Goal: Find contact information: Find contact information

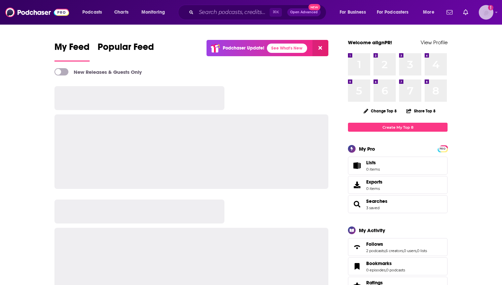
click at [479, 11] on img "Logged in as alignPR" at bounding box center [486, 12] width 15 height 15
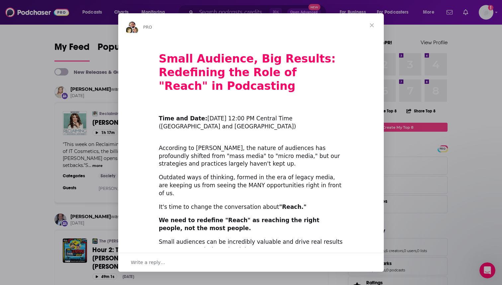
click at [369, 25] on span "Close" at bounding box center [372, 25] width 24 height 24
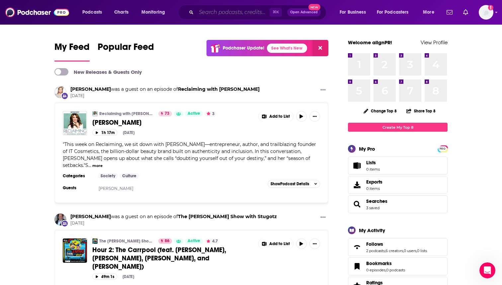
click at [224, 15] on input "Search podcasts, credits, & more..." at bounding box center [232, 12] width 73 height 11
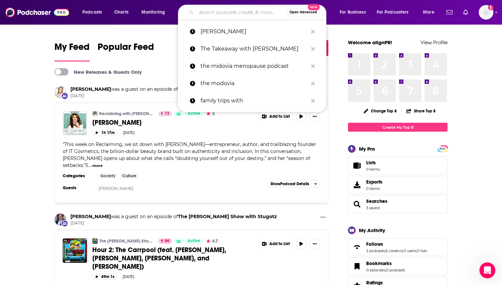
paste input "[PERSON_NAME]"
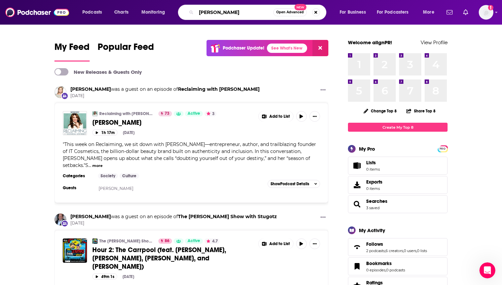
type input "[PERSON_NAME]"
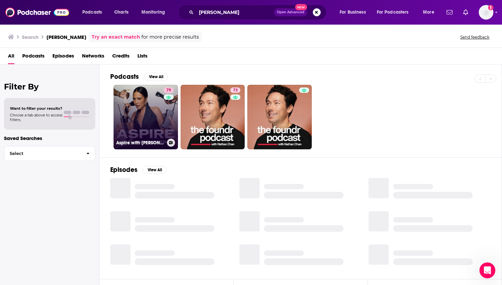
click at [154, 103] on link "79 Aspire with [PERSON_NAME]" at bounding box center [146, 117] width 64 height 64
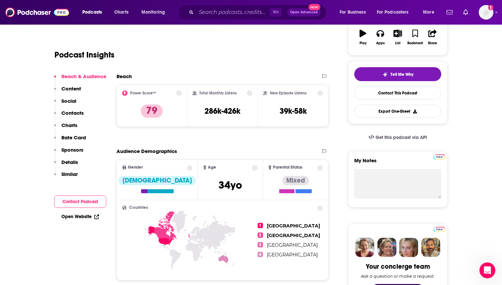
click at [71, 109] on button "Social" at bounding box center [65, 104] width 22 height 12
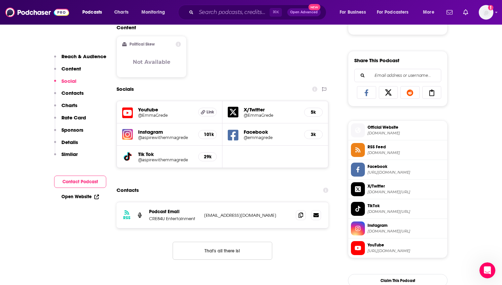
scroll to position [392, 0]
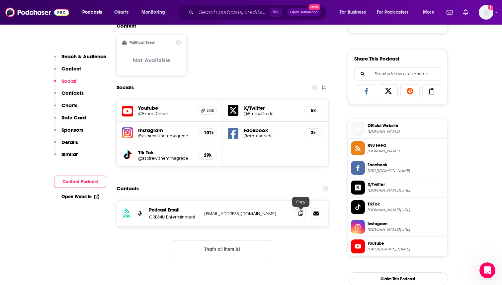
click at [301, 214] on icon at bounding box center [301, 212] width 5 height 5
click at [217, 15] on input "Search podcasts, credits, & more..." at bounding box center [232, 12] width 73 height 11
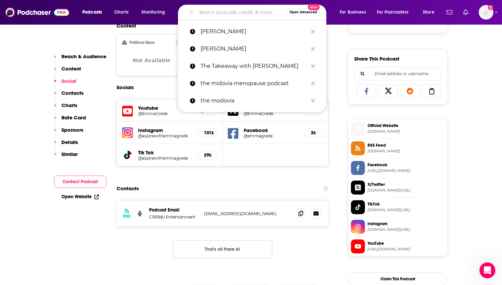
paste input "[DEMOGRAPHIC_DATA] Who Launch"
type input "[DEMOGRAPHIC_DATA] Who Launch"
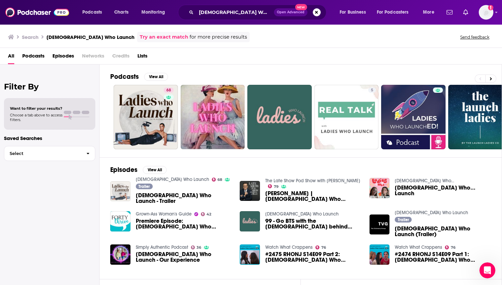
click at [124, 197] on img "Ladies Who Launch - Trailer" at bounding box center [120, 191] width 20 height 20
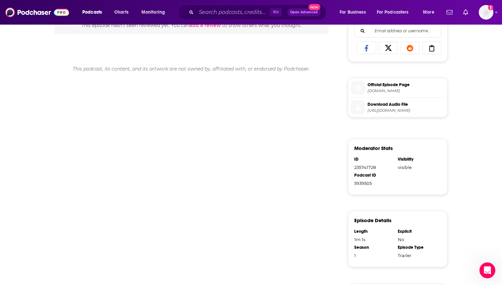
scroll to position [329, 0]
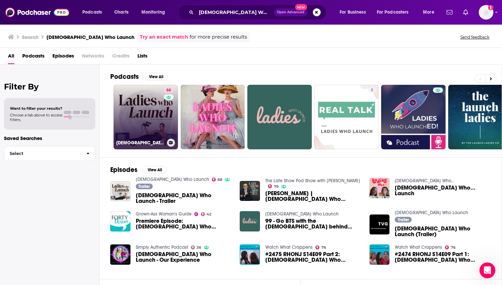
click at [150, 105] on link "68 [DEMOGRAPHIC_DATA] Who Launch" at bounding box center [146, 117] width 64 height 64
click at [127, 99] on link "68 [DEMOGRAPHIC_DATA] Who Launch" at bounding box center [146, 117] width 64 height 64
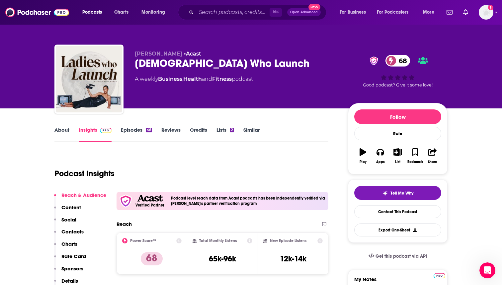
click at [72, 233] on p "Contacts" at bounding box center [72, 231] width 22 height 6
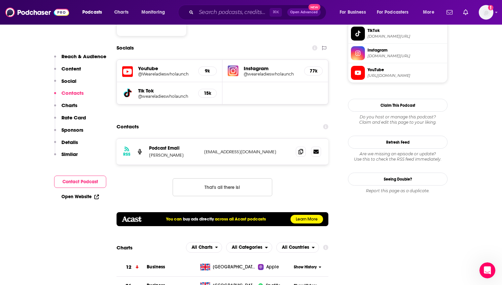
scroll to position [589, 0]
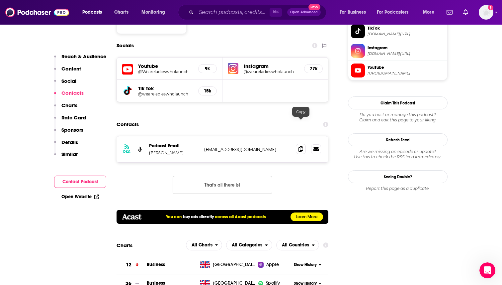
click at [304, 144] on span at bounding box center [301, 149] width 10 height 10
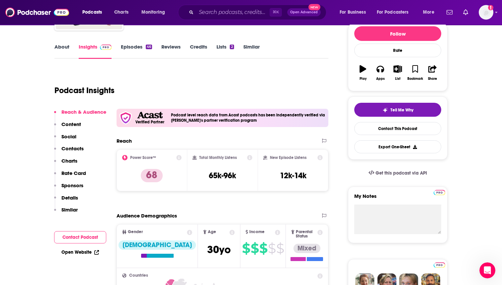
scroll to position [0, 0]
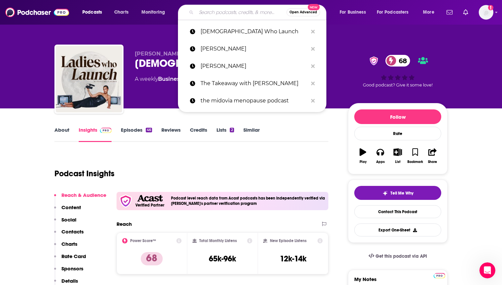
click at [221, 9] on input "Search podcasts, credits, & more..." at bounding box center [241, 12] width 90 height 11
paste input "Naked Beauty Planet"
type input "Naked Beauty Planet"
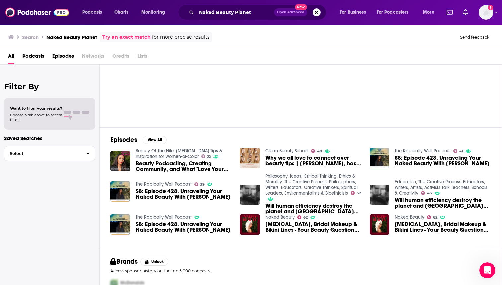
scroll to position [68, 0]
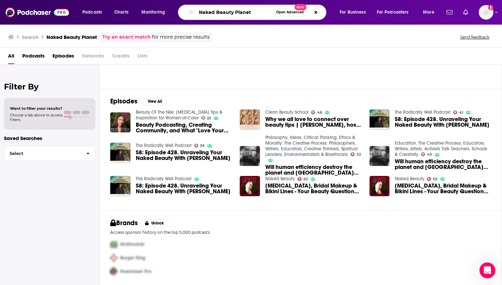
click at [205, 13] on input "Naked Beauty Planet" at bounding box center [234, 12] width 77 height 11
paste input "Relationsh*"
type input "Relationsh*t"
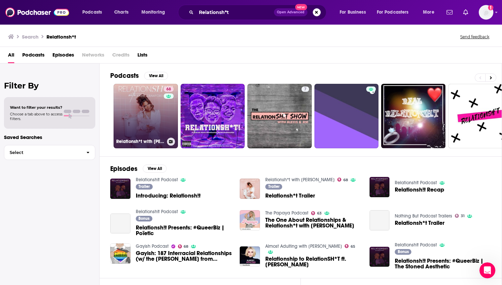
click at [144, 125] on link "68 Relationsh*t with [PERSON_NAME]" at bounding box center [146, 116] width 64 height 64
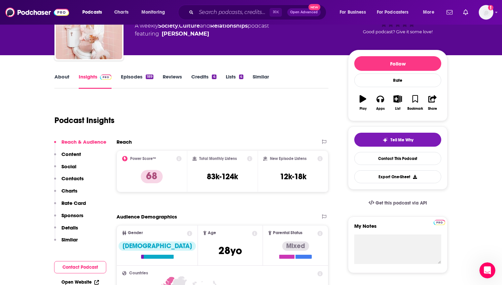
click at [69, 177] on p "Contacts" at bounding box center [72, 178] width 22 height 6
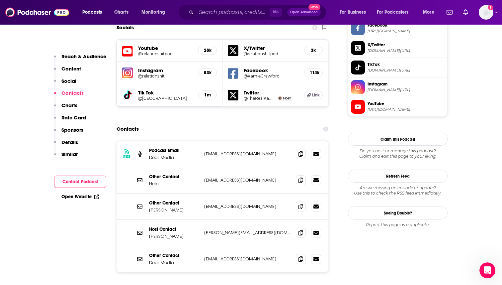
scroll to position [585, 0]
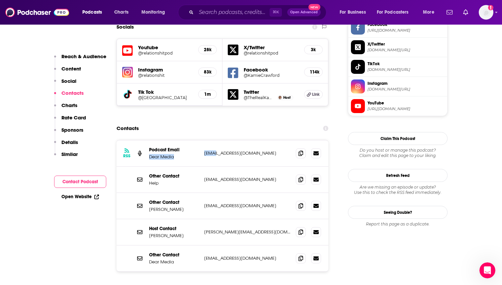
drag, startPoint x: 201, startPoint y: 124, endPoint x: 213, endPoint y: 123, distance: 12.3
click at [213, 140] on div "RSS Podcast Email Dear Media [EMAIL_ADDRESS][DOMAIN_NAME] [EMAIL_ADDRESS][DOMAI…" at bounding box center [223, 153] width 212 height 26
drag, startPoint x: 198, startPoint y: 201, endPoint x: 270, endPoint y: 202, distance: 72.1
click at [0, 0] on div "Host Contact [PERSON_NAME] [PERSON_NAME][EMAIL_ADDRESS][DOMAIN_NAME] [PERSON_NA…" at bounding box center [0, 0] width 0 height 0
click at [300, 150] on icon at bounding box center [301, 152] width 5 height 5
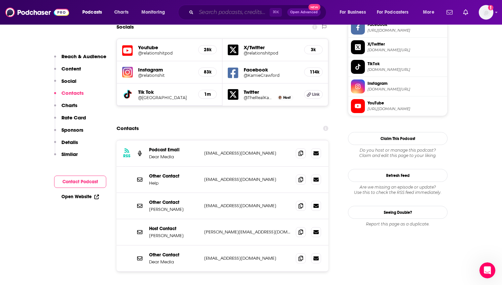
click at [240, 12] on input "Search podcasts, credits, & more..." at bounding box center [232, 12] width 73 height 11
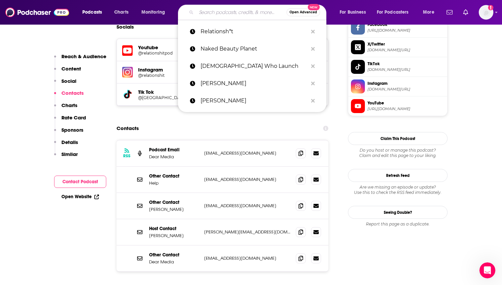
paste input "She’s So Lucky"
type input "She’s So Lucky"
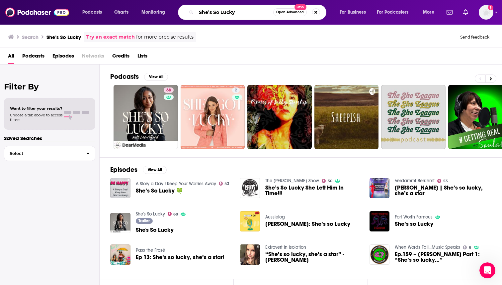
click at [245, 13] on input "She’s So Lucky" at bounding box center [234, 12] width 77 height 11
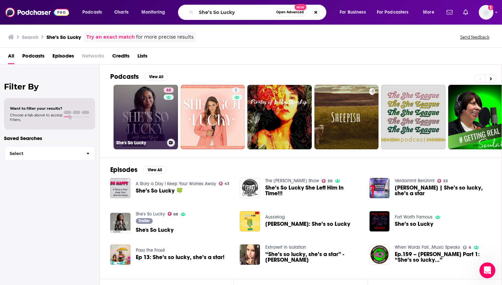
click at [158, 104] on link "68 She's So Lucky" at bounding box center [146, 117] width 64 height 64
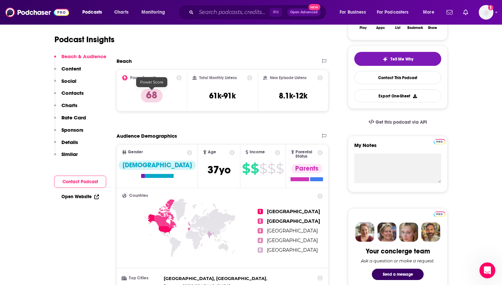
scroll to position [142, 0]
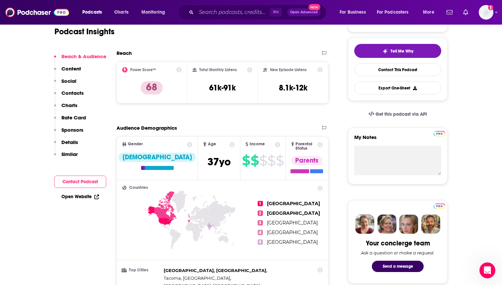
click at [71, 92] on p "Contacts" at bounding box center [72, 93] width 22 height 6
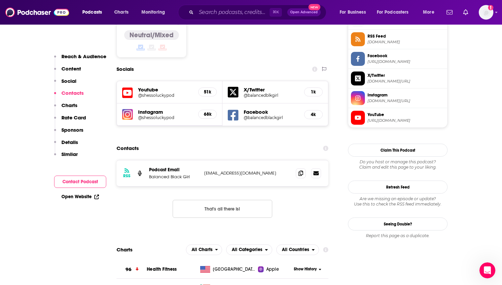
scroll to position [562, 0]
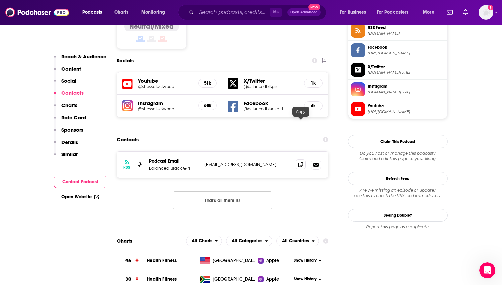
click at [299, 161] on icon at bounding box center [301, 163] width 5 height 5
click at [209, 12] on input "Search podcasts, credits, & more..." at bounding box center [232, 12] width 73 height 11
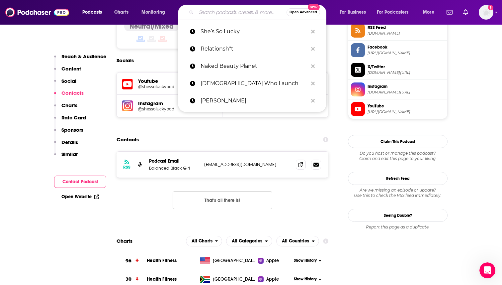
paste input "The Diary of a CEO"
type input "The Diary of a CEO"
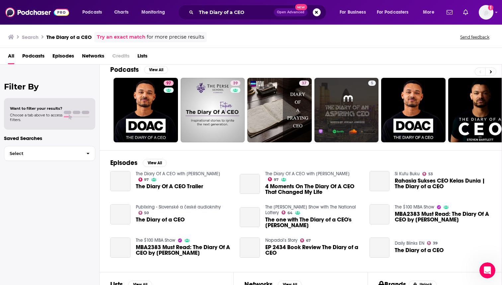
scroll to position [4, 0]
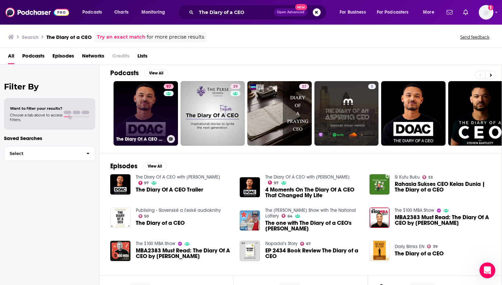
click at [126, 110] on link "97 The Diary Of A CEO with [PERSON_NAME]" at bounding box center [146, 113] width 64 height 64
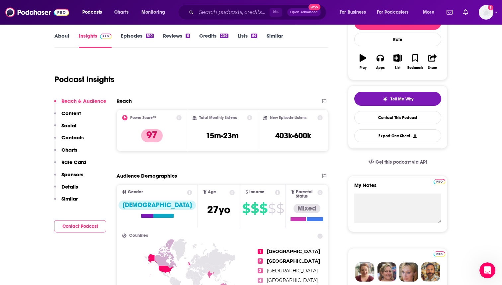
click at [70, 138] on p "Contacts" at bounding box center [72, 137] width 22 height 6
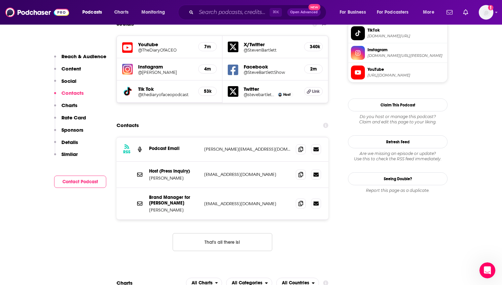
scroll to position [600, 0]
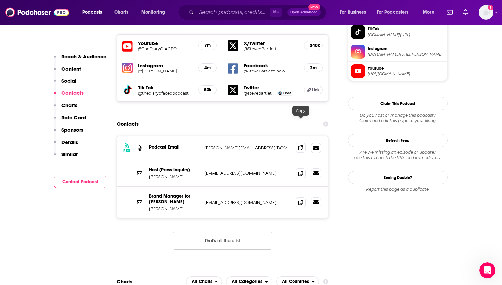
click at [303, 145] on icon at bounding box center [301, 147] width 5 height 5
click at [204, 12] on input "Search podcasts, credits, & more..." at bounding box center [232, 12] width 73 height 11
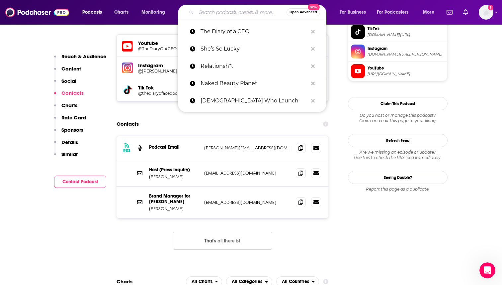
paste input "Therapuss w/ [PERSON_NAME]"
type input "Therapuss w/ [PERSON_NAME]"
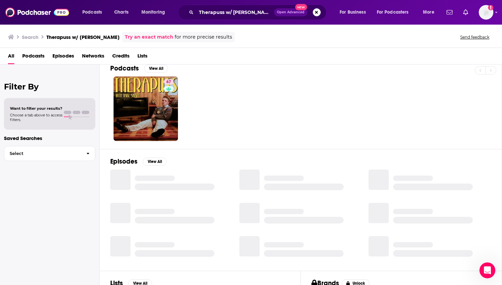
scroll to position [9, 0]
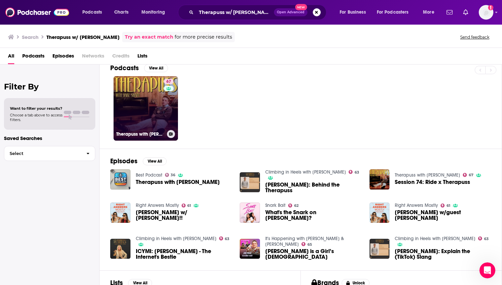
click at [131, 112] on link "67 Therapuss with [PERSON_NAME]" at bounding box center [146, 108] width 64 height 64
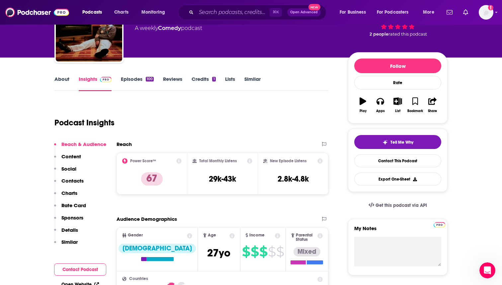
scroll to position [54, 0]
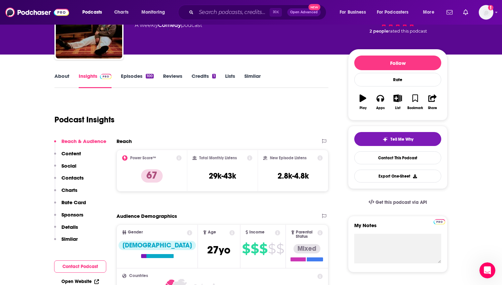
click at [74, 179] on p "Contacts" at bounding box center [72, 177] width 22 height 6
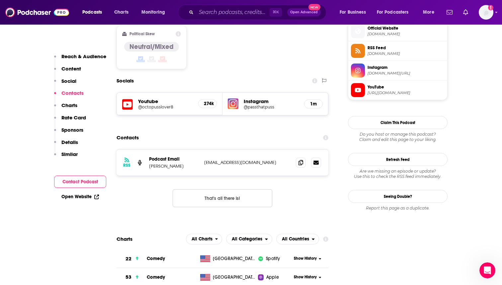
scroll to position [545, 0]
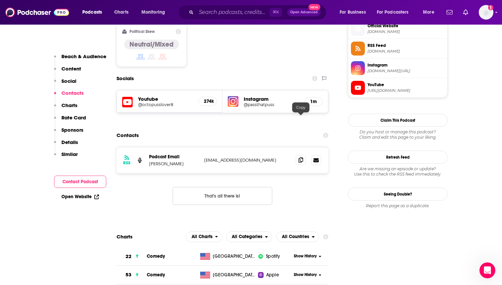
click at [300, 157] on icon at bounding box center [301, 159] width 5 height 5
click at [213, 10] on input "Search podcasts, credits, & more..." at bounding box center [232, 12] width 73 height 11
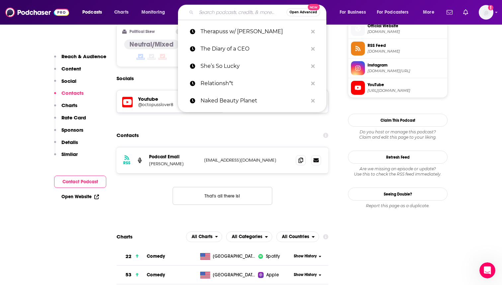
paste input "The Burnouts with [PERSON_NAME] & [PERSON_NAME]"
type input "The Burnouts with [PERSON_NAME] & [PERSON_NAME]"
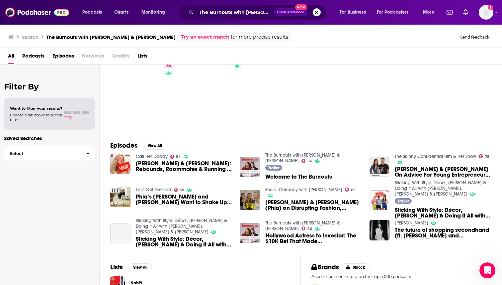
scroll to position [8, 0]
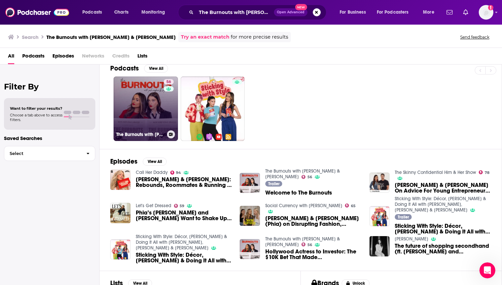
click at [136, 110] on link "56 The Burnouts with [PERSON_NAME] & [PERSON_NAME]" at bounding box center [146, 108] width 64 height 64
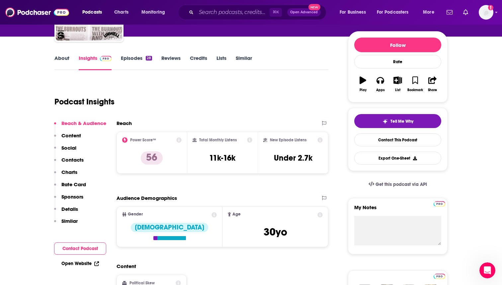
click at [67, 159] on p "Contacts" at bounding box center [72, 159] width 22 height 6
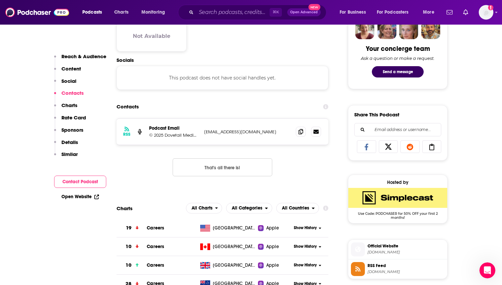
scroll to position [345, 0]
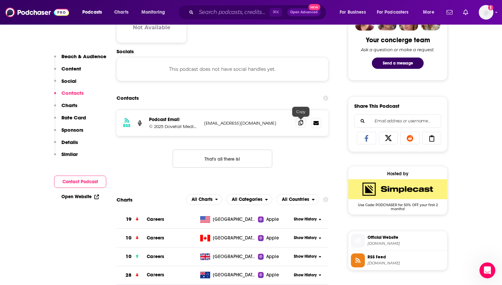
click at [301, 121] on icon at bounding box center [301, 122] width 5 height 5
click at [219, 10] on input "Search podcasts, credits, & more..." at bounding box center [232, 12] width 73 height 11
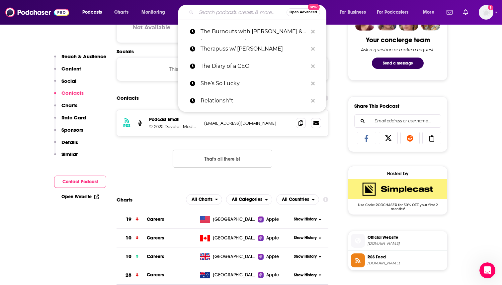
paste input "Subway Takes"
type input "Subway Takes"
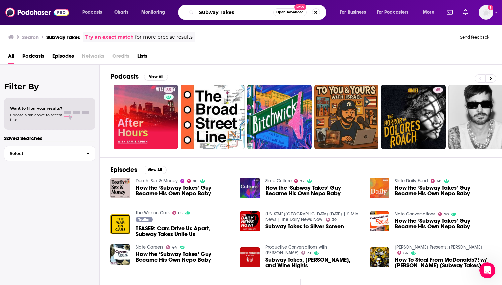
drag, startPoint x: 239, startPoint y: 12, endPoint x: 175, endPoint y: 12, distance: 64.1
click at [175, 12] on div "Podcasts Charts Monitoring Subway Takes Open Advanced New For Business For Podc…" at bounding box center [259, 12] width 363 height 15
paste input "We’re Your Girl"
type input "We’re Your Girls"
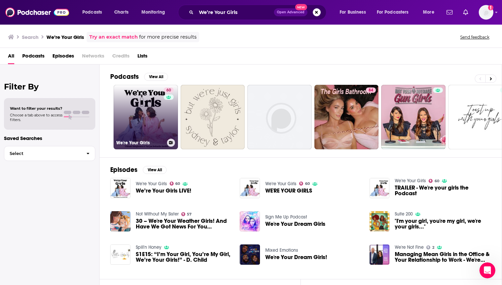
click at [134, 108] on link "60 We're Your Girls" at bounding box center [146, 117] width 64 height 64
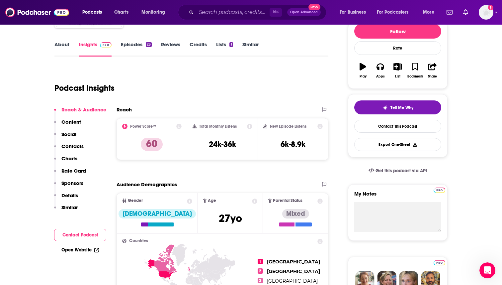
click at [65, 148] on p "Contacts" at bounding box center [72, 146] width 22 height 6
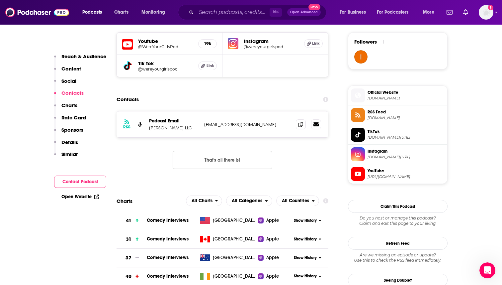
scroll to position [479, 0]
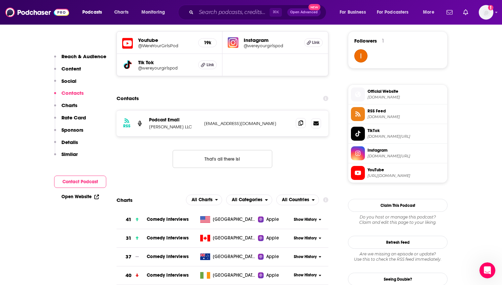
click at [301, 121] on icon at bounding box center [301, 122] width 5 height 5
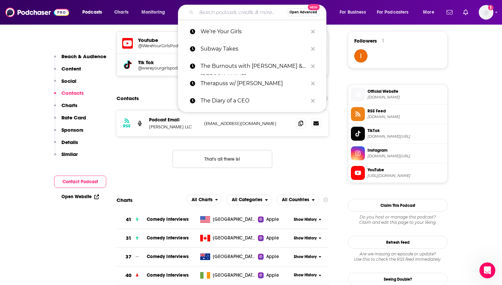
click at [229, 15] on input "Search podcasts, credits, & more..." at bounding box center [241, 12] width 90 height 11
paste input "[DEMOGRAPHIC_DATA] Who Launch"
type input "[DEMOGRAPHIC_DATA] Who Launch"
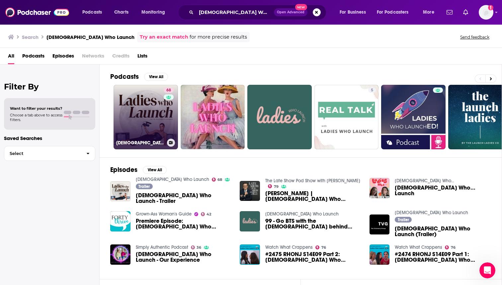
click at [147, 120] on link "68 [DEMOGRAPHIC_DATA] Who Launch" at bounding box center [146, 117] width 64 height 64
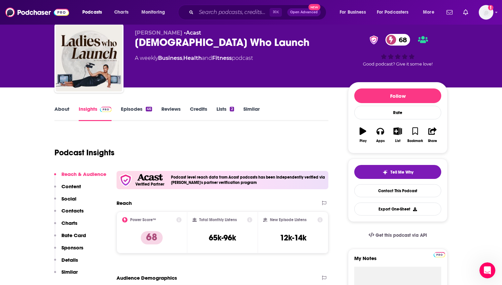
click at [72, 209] on p "Contacts" at bounding box center [72, 210] width 22 height 6
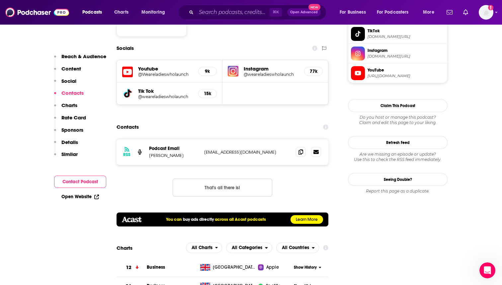
scroll to position [589, 0]
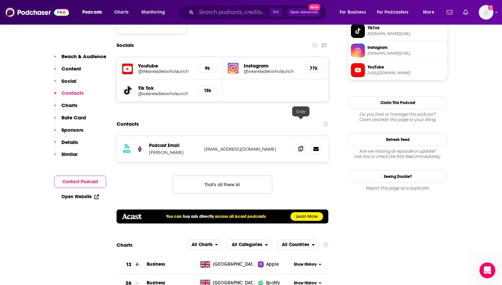
click at [302, 146] on icon at bounding box center [301, 148] width 5 height 5
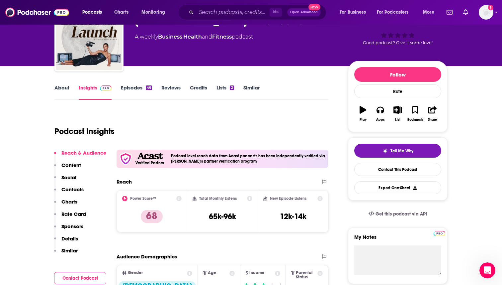
scroll to position [44, 0]
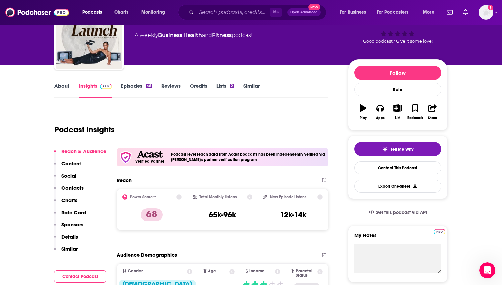
click at [62, 187] on p "Contacts" at bounding box center [72, 187] width 22 height 6
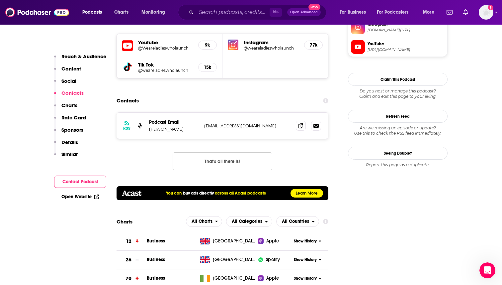
scroll to position [604, 0]
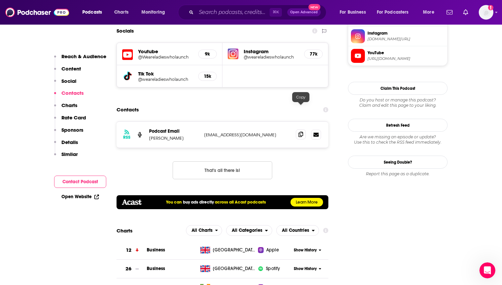
click at [301, 131] on icon at bounding box center [301, 133] width 5 height 5
click at [278, 103] on div "Contacts" at bounding box center [223, 109] width 212 height 13
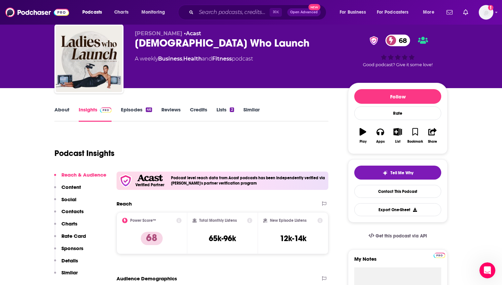
scroll to position [9, 0]
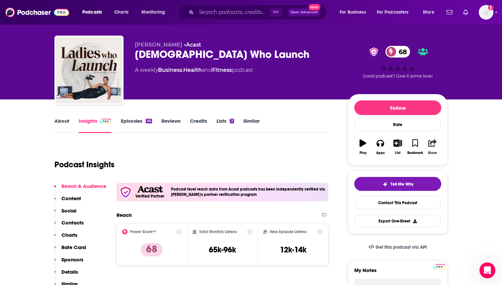
click at [434, 143] on icon "button" at bounding box center [432, 142] width 8 height 7
click at [296, 149] on div "Podcast Insights" at bounding box center [188, 160] width 269 height 34
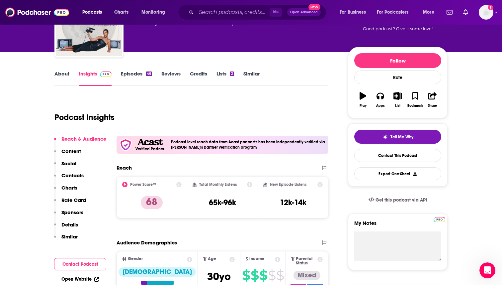
click at [70, 174] on p "Contacts" at bounding box center [72, 175] width 22 height 6
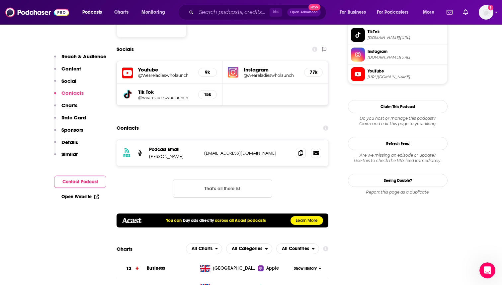
scroll to position [589, 0]
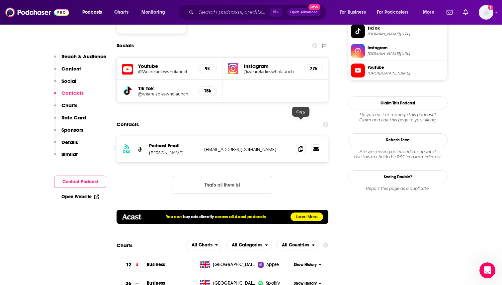
click at [304, 144] on span at bounding box center [301, 149] width 10 height 10
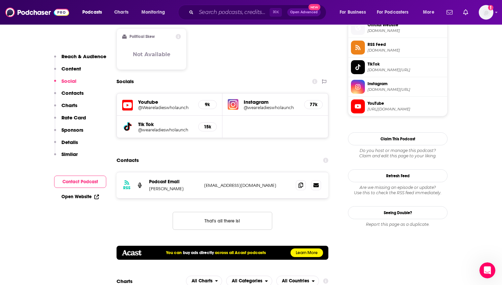
scroll to position [554, 0]
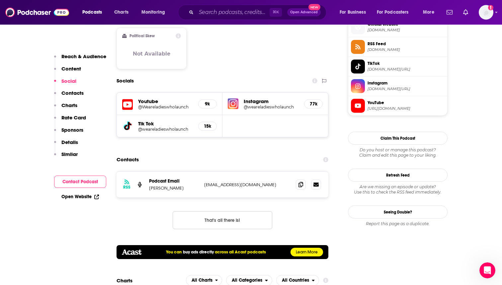
click at [73, 182] on button "Contact Podcast" at bounding box center [80, 181] width 52 height 12
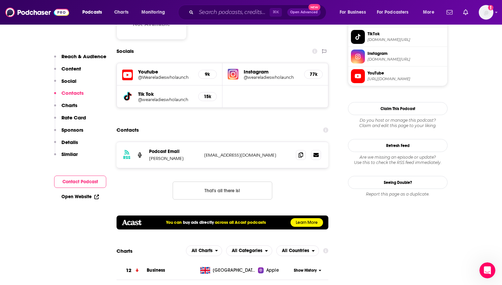
scroll to position [589, 0]
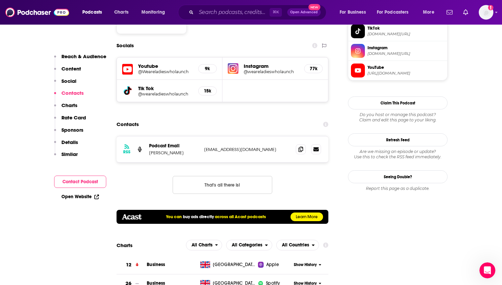
click at [72, 182] on button "Contact Podcast" at bounding box center [80, 181] width 52 height 12
drag, startPoint x: 146, startPoint y: 128, endPoint x: 277, endPoint y: 127, distance: 130.8
click at [277, 136] on div "RSS Podcast Email [PERSON_NAME] [EMAIL_ADDRESS][DOMAIN_NAME] [EMAIL_ADDRESS][DO…" at bounding box center [223, 149] width 212 height 26
click at [303, 144] on span at bounding box center [301, 149] width 10 height 10
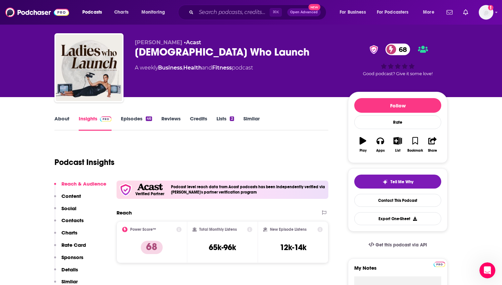
scroll to position [0, 0]
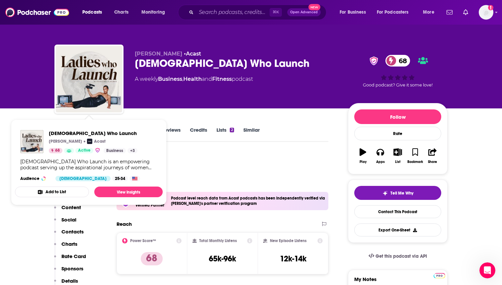
click at [216, 164] on div "Podcast Insights" at bounding box center [188, 169] width 269 height 34
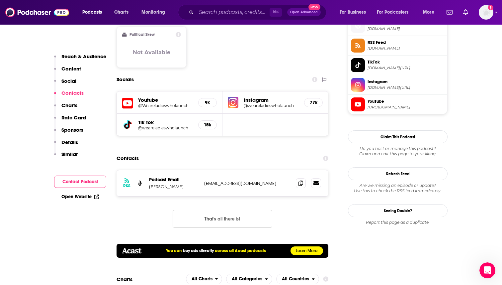
scroll to position [558, 0]
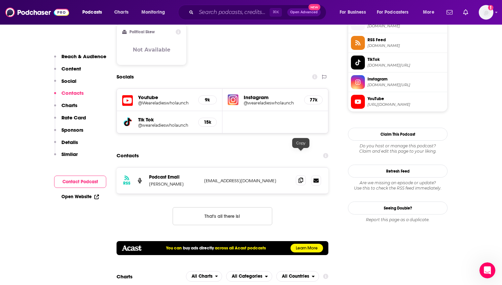
click at [300, 177] on icon at bounding box center [301, 179] width 5 height 5
